Goal: Task Accomplishment & Management: Complete application form

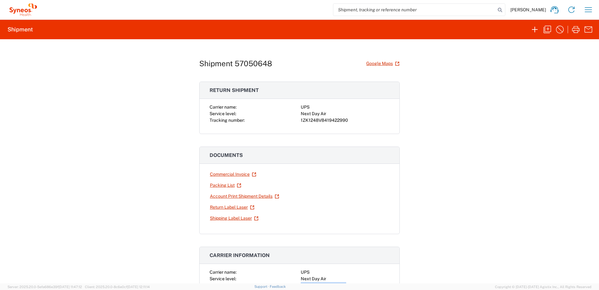
scroll to position [94, 0]
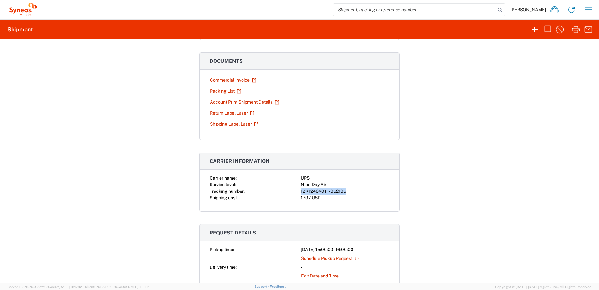
click at [584, 12] on icon "button" at bounding box center [588, 10] width 10 height 10
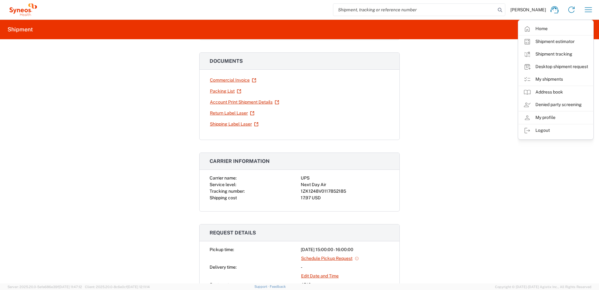
drag, startPoint x: 400, startPoint y: 157, endPoint x: 408, endPoint y: 152, distance: 9.4
click at [407, 153] on div "Shipment 57050648 Google Maps Return shipment Carrier name: UPS Service level: …" at bounding box center [299, 161] width 599 height 244
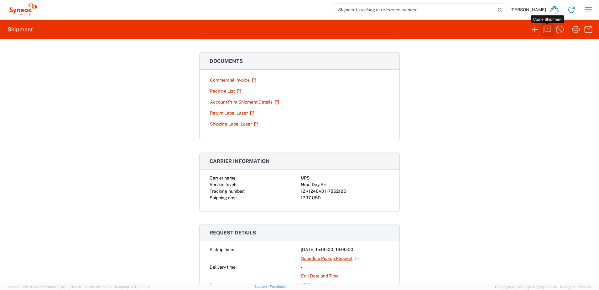
click at [544, 31] on icon "button" at bounding box center [548, 30] width 8 height 8
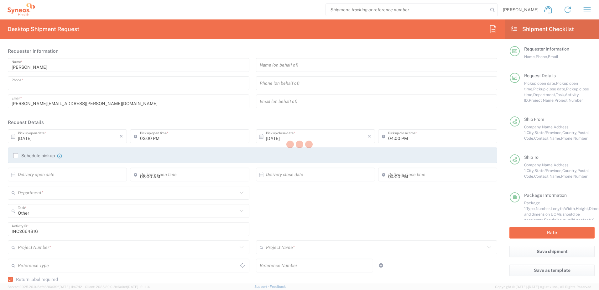
type input "9199867424"
type input "03:00 PM"
type textarea "[PERSON_NAME][EMAIL_ADDRESS][PERSON_NAME][DOMAIN_NAME]"
type input "Syneos Health"
type input "[GEOGRAPHIC_DATA]"
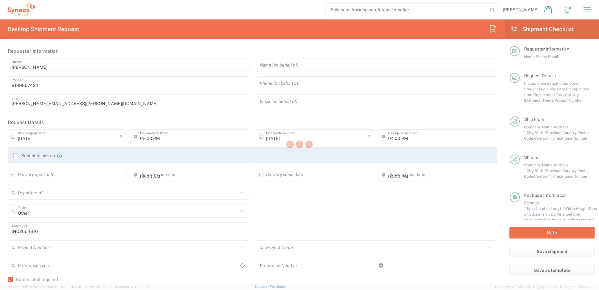
type input "Morrisville"
type input "[US_STATE]"
type input "[GEOGRAPHIC_DATA]"
type input "27560"
type input "[PERSON_NAME]"
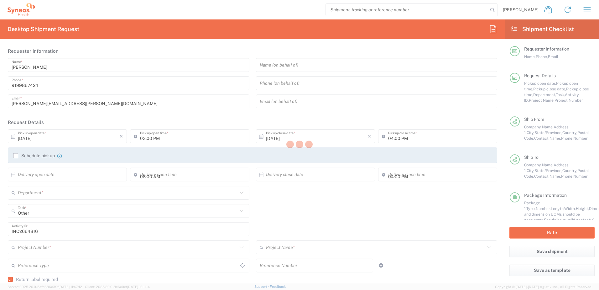
type input "9199867424"
type input "[PERSON_NAME][EMAIL_ADDRESS][PERSON_NAME][DOMAIN_NAME]"
type input "[PERSON_NAME]"
type input "[STREET_ADDRESS]"
type input "[PERSON_NAME]"
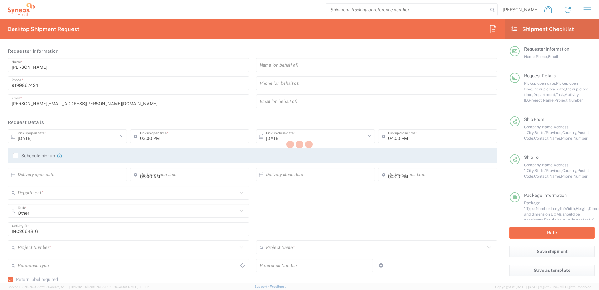
type input "[GEOGRAPHIC_DATA]"
type input "27527"
type input "[PERSON_NAME]"
type input "9197605861"
type input "[PERSON_NAME][EMAIL_ADDRESS][DOMAIN_NAME]"
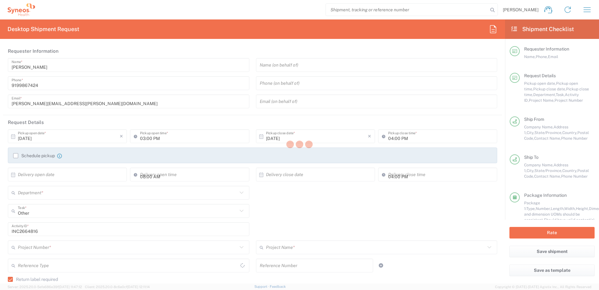
type input "Residential/Home"
type input "Sender/Shipper"
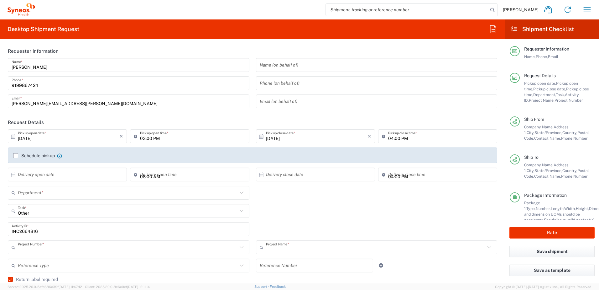
type input "4510"
type input "4520 DEPARTMENTAL EXPENSE"
type input "[US_STATE]"
type input "Next Day Air"
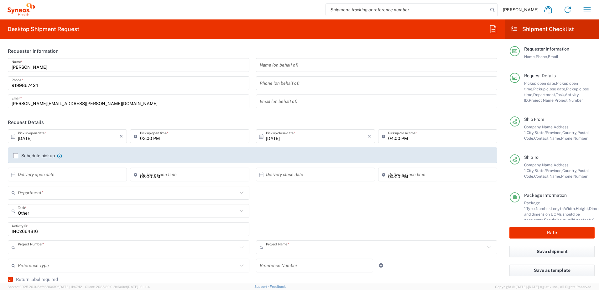
type input "Your Packaging"
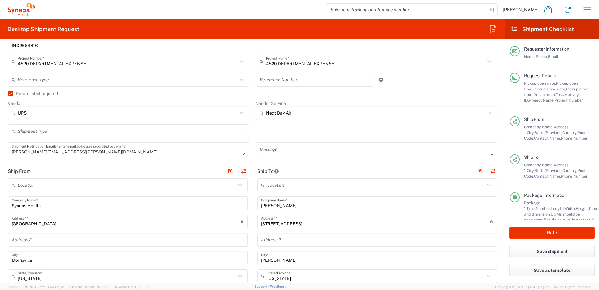
scroll to position [188, 0]
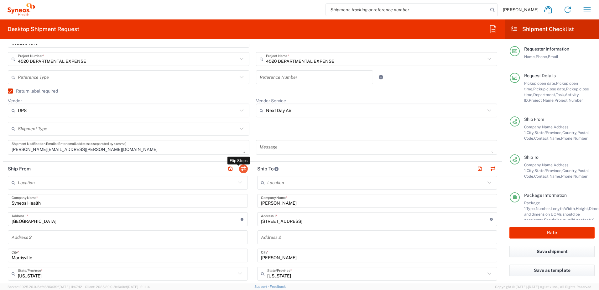
click at [243, 170] on button "button" at bounding box center [243, 168] width 9 height 9
type input "[PERSON_NAME]"
type input "[STREET_ADDRESS]"
type input "[PERSON_NAME]"
type input "27527"
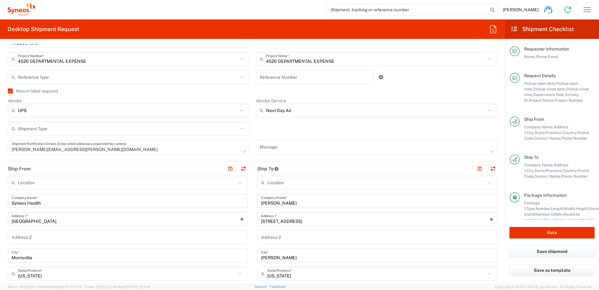
type input "[PERSON_NAME]"
type input "9197605861"
type input "[PERSON_NAME][EMAIL_ADDRESS][DOMAIN_NAME]"
type input "Residential/Home"
type input "Syneos Health"
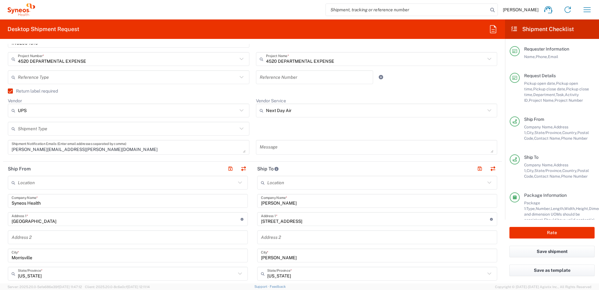
type input "[GEOGRAPHIC_DATA]"
type input "Morrisville"
type input "27560"
type input "[PERSON_NAME]"
type input "9199867424"
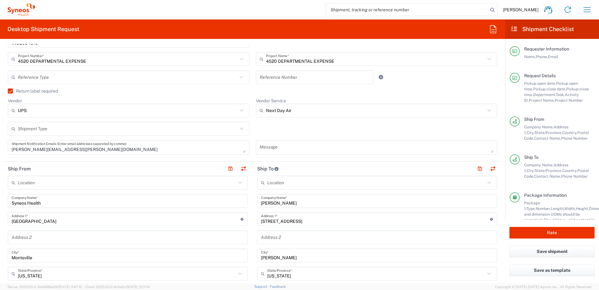
type input "[PERSON_NAME][EMAIL_ADDRESS][PERSON_NAME][DOMAIN_NAME]"
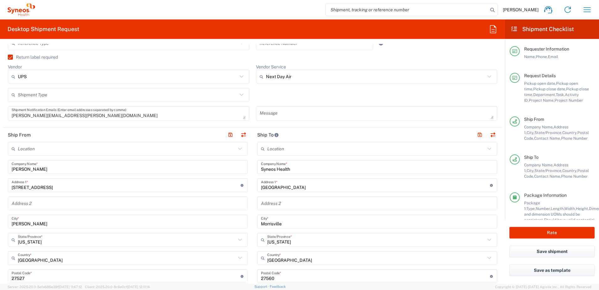
scroll to position [251, 0]
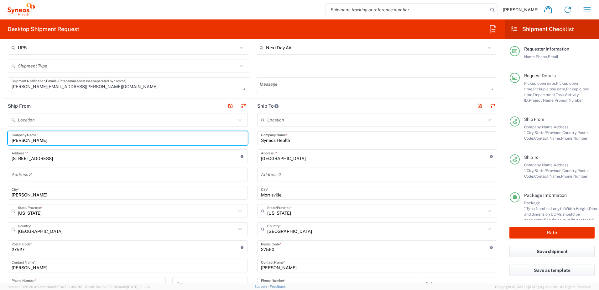
drag, startPoint x: 41, startPoint y: 137, endPoint x: 8, endPoint y: 141, distance: 33.1
click at [2, 138] on form "Requester Information [PERSON_NAME] Name * [PHONE_NUMBER] Phone * [PERSON_NAME]…" at bounding box center [252, 163] width 505 height 239
paste input "[PERSON_NAME] [PERSON_NAME]"
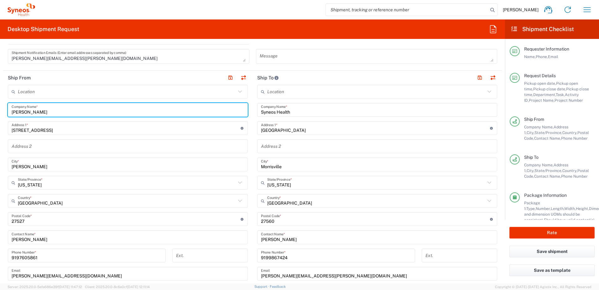
scroll to position [313, 0]
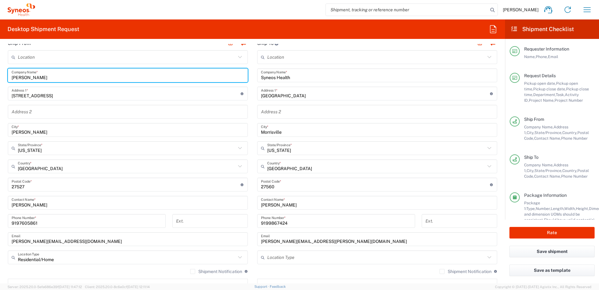
type input "[PERSON_NAME]"
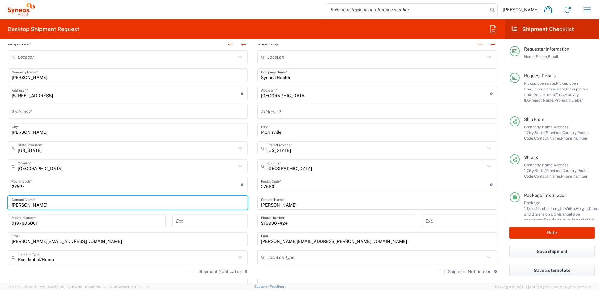
drag, startPoint x: 46, startPoint y: 207, endPoint x: 1, endPoint y: 198, distance: 46.0
click at [0, 198] on form "Requester Information [PERSON_NAME] Name * [PHONE_NUMBER] Phone * [PERSON_NAME]…" at bounding box center [252, 163] width 505 height 239
paste input "[PERSON_NAME] [PERSON_NAME]"
type input "[PERSON_NAME]"
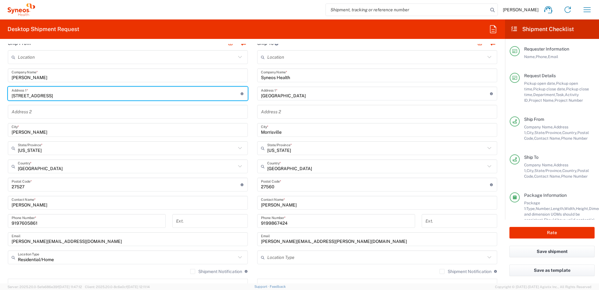
drag, startPoint x: 57, startPoint y: 97, endPoint x: 8, endPoint y: 93, distance: 48.4
click at [10, 93] on div "[STREET_ADDRESS] Address 1 * For cross streets use street names with '&' or 'an…" at bounding box center [128, 93] width 240 height 14
paste input "[GEOGRAPHIC_DATA]"
type input "[STREET_ADDRESS]"
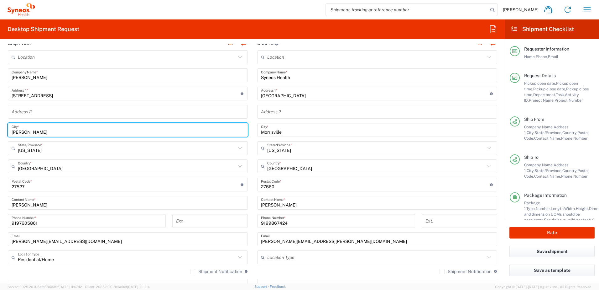
drag, startPoint x: 43, startPoint y: 133, endPoint x: 3, endPoint y: 133, distance: 40.4
click at [3, 133] on form "Requester Information [PERSON_NAME] Name * [PHONE_NUMBER] Phone * [PERSON_NAME]…" at bounding box center [252, 163] width 505 height 239
type input "Mebane"
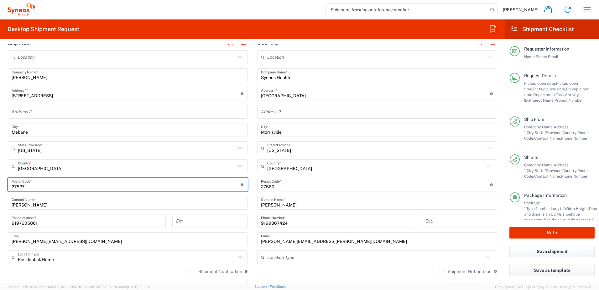
click at [32, 181] on input "undefined" at bounding box center [126, 184] width 229 height 11
drag, startPoint x: 32, startPoint y: 185, endPoint x: 5, endPoint y: 185, distance: 27.3
click at [5, 185] on main "Location [PERSON_NAME] LLC-[GEOGRAPHIC_DATA] [GEOGRAPHIC_DATA] [GEOGRAPHIC_DATA…" at bounding box center [127, 172] width 249 height 245
paste input "27302"
type input "27302"
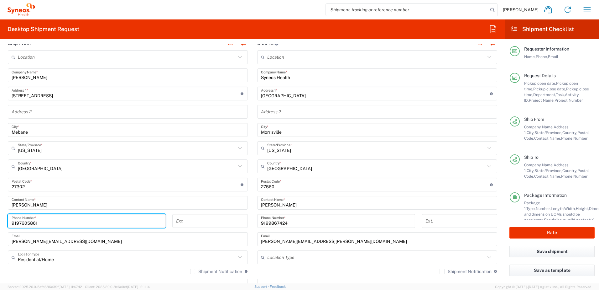
drag, startPoint x: 56, startPoint y: 220, endPoint x: 4, endPoint y: 222, distance: 52.7
click at [4, 222] on main "Location [PERSON_NAME] LLC-[GEOGRAPHIC_DATA] [GEOGRAPHIC_DATA] [GEOGRAPHIC_DATA…" at bounding box center [127, 172] width 249 height 245
paste input "9197448579"
click at [13, 221] on input "9197448579" at bounding box center [87, 220] width 150 height 11
type input "9197448579"
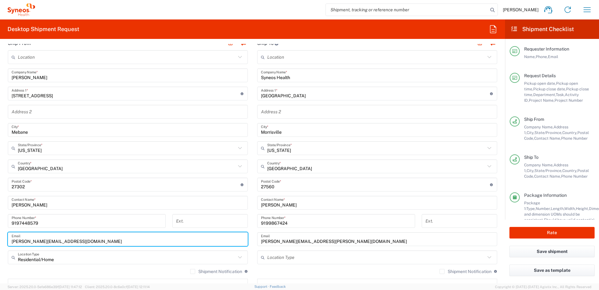
drag, startPoint x: 72, startPoint y: 241, endPoint x: 9, endPoint y: 238, distance: 62.7
click at [9, 238] on div "[PERSON_NAME][EMAIL_ADDRESS][DOMAIN_NAME] Email" at bounding box center [128, 239] width 240 height 14
paste input "[PERSON_NAME].[PERSON_NAME]"
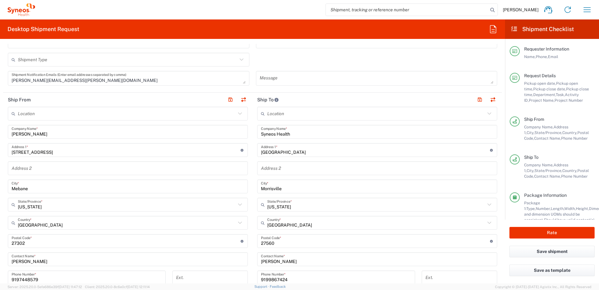
scroll to position [157, 0]
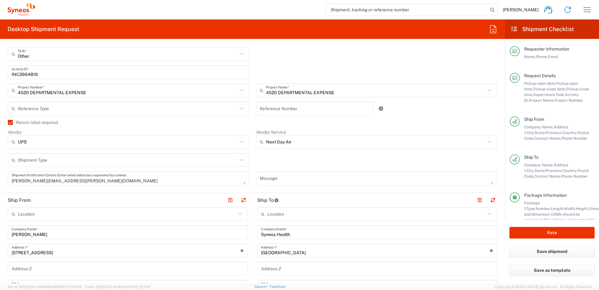
type input "[PERSON_NAME][EMAIL_ADDRESS][PERSON_NAME][DOMAIN_NAME]"
click at [15, 123] on label "Return label required" at bounding box center [33, 122] width 50 height 5
click at [8, 122] on input "Return label required" at bounding box center [8, 122] width 0 height 0
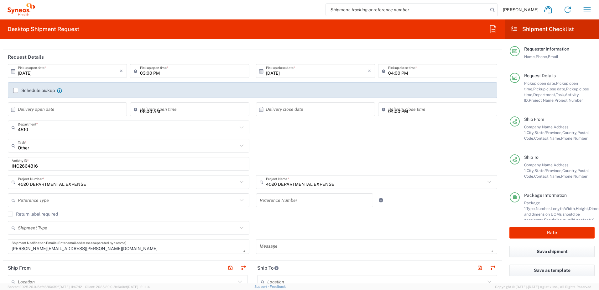
scroll to position [94, 0]
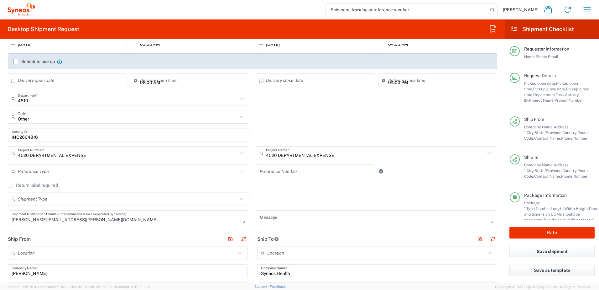
click at [29, 133] on input "INC2664816" at bounding box center [129, 134] width 234 height 11
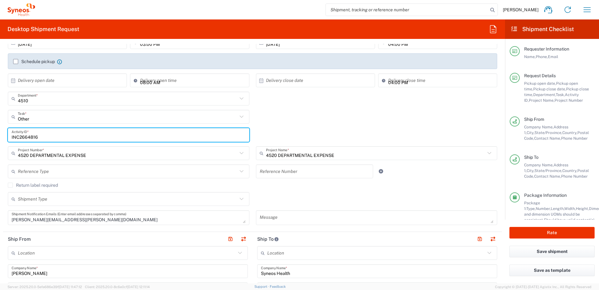
click at [29, 133] on input "INC2664816" at bounding box center [129, 134] width 234 height 11
paste input "SCTASK2729137"
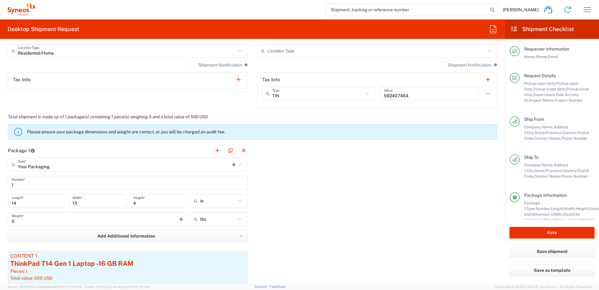
scroll to position [501, 0]
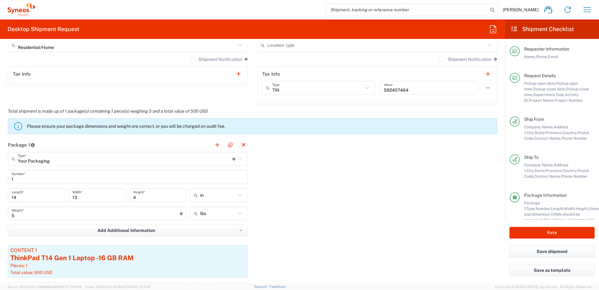
type input "SCTASK2729137"
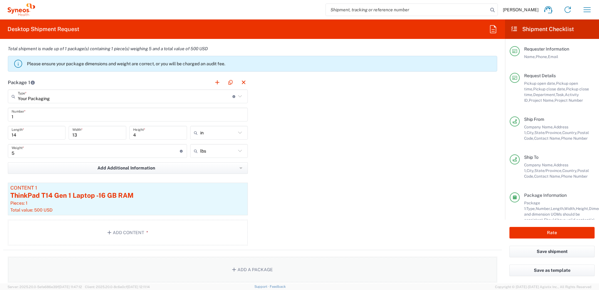
scroll to position [627, 0]
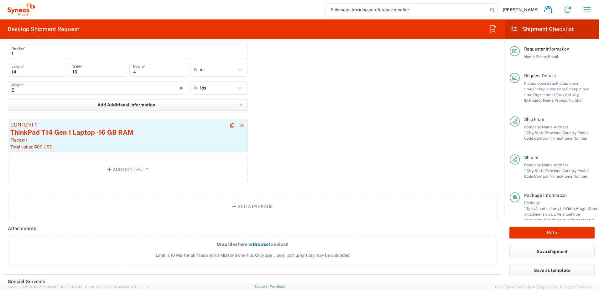
click at [149, 126] on div "Content 1" at bounding box center [127, 125] width 235 height 6
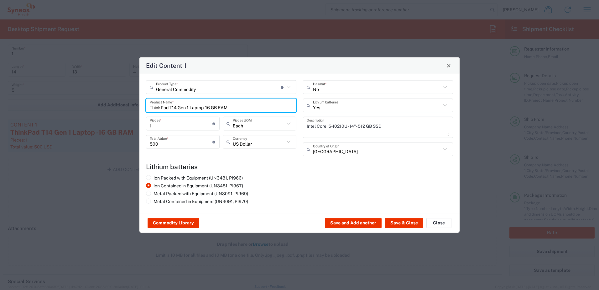
drag, startPoint x: 238, startPoint y: 106, endPoint x: 139, endPoint y: 101, distance: 99.8
click at [139, 101] on div "Edit Content 1 General Commodity Product Type * Document: Paper document genera…" at bounding box center [299, 145] width 599 height 290
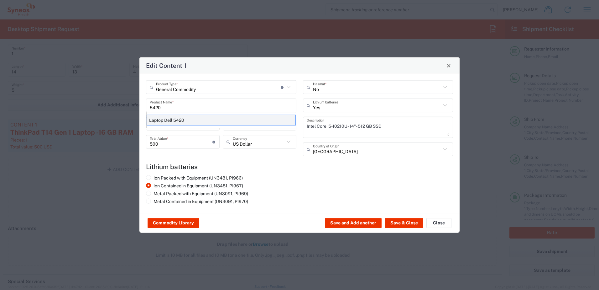
click at [180, 119] on div "Laptop Dell 5420" at bounding box center [221, 120] width 149 height 11
type input "Laptop Dell 5420"
type textarea "Laptop Latitude Dell 5420"
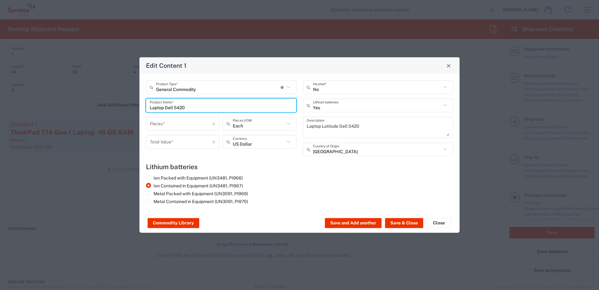
click at [163, 128] on input "number" at bounding box center [181, 123] width 63 height 11
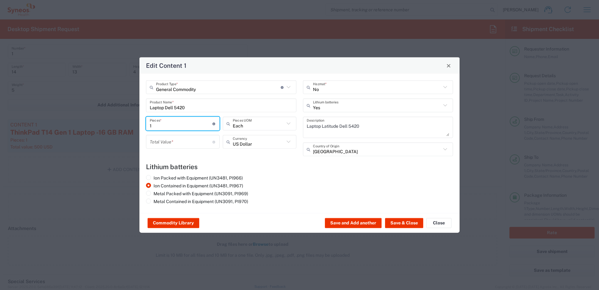
type input "1"
click at [171, 146] on input "number" at bounding box center [181, 141] width 63 height 11
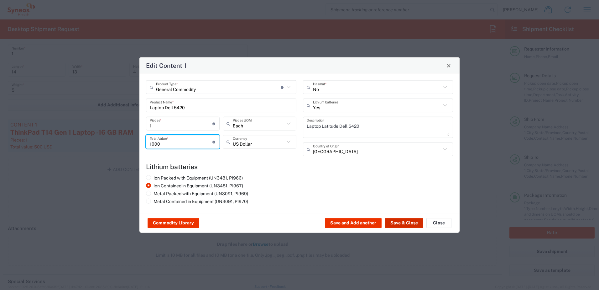
type input "1000"
click at [398, 221] on button "Save & Close" at bounding box center [404, 223] width 38 height 10
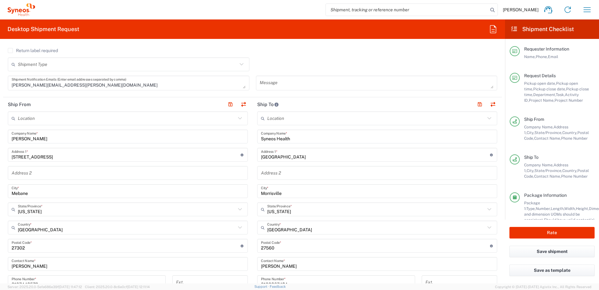
scroll to position [313, 0]
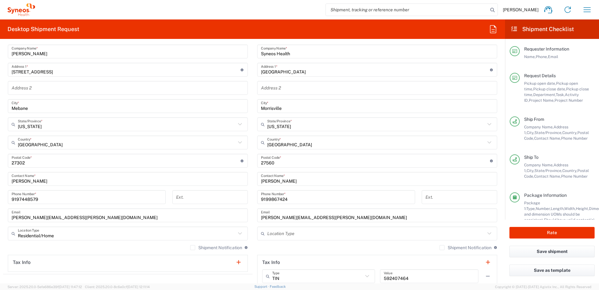
click at [295, 237] on input "text" at bounding box center [376, 233] width 218 height 11
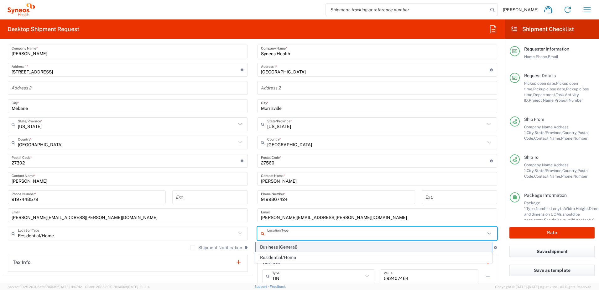
click at [290, 248] on span "Business (General)" at bounding box center [374, 247] width 237 height 10
type input "Business (General)"
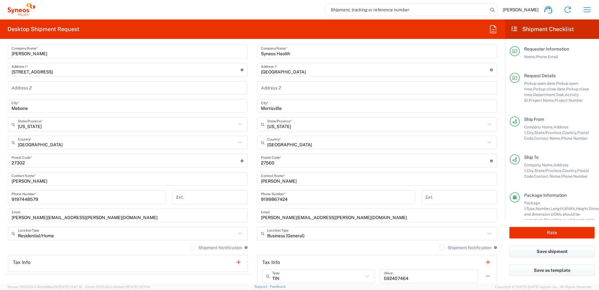
click at [290, 243] on div "Location [PERSON_NAME] LLC-[GEOGRAPHIC_DATA] [GEOGRAPHIC_DATA] [GEOGRAPHIC_DATA…" at bounding box center [377, 157] width 240 height 263
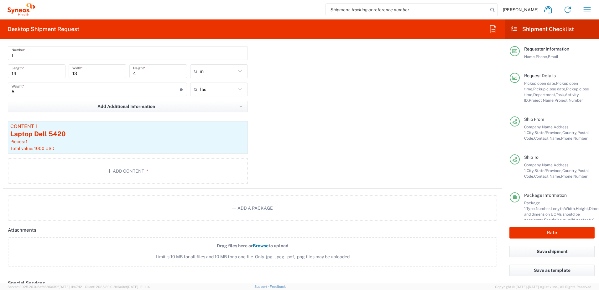
scroll to position [627, 0]
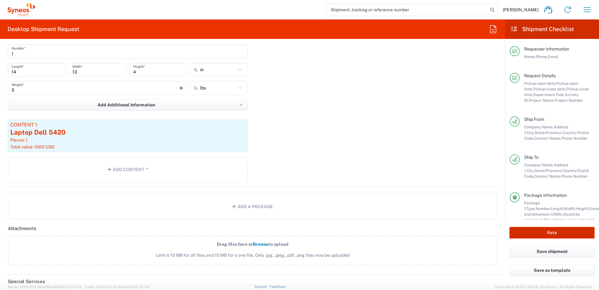
click at [547, 229] on button "Rate" at bounding box center [551, 233] width 85 height 12
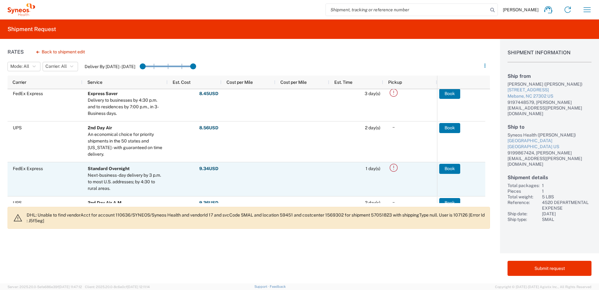
scroll to position [94, 0]
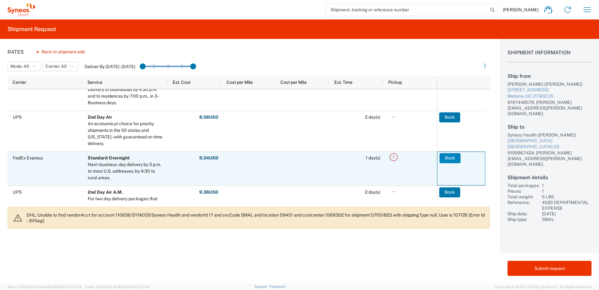
click at [452, 157] on button "Book" at bounding box center [450, 158] width 21 height 10
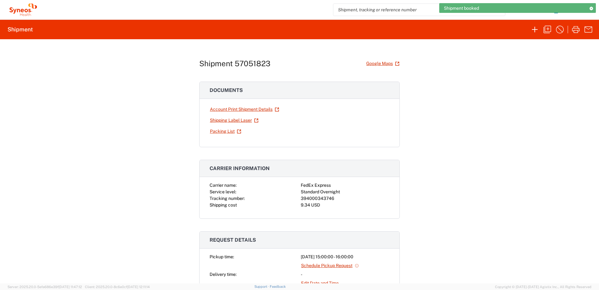
click at [314, 198] on div "394000343746" at bounding box center [345, 198] width 89 height 7
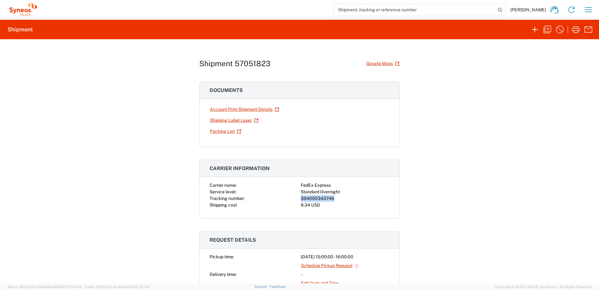
copy div "394000343746"
click at [574, 29] on icon "button" at bounding box center [576, 29] width 10 height 10
